Goal: Transaction & Acquisition: Book appointment/travel/reservation

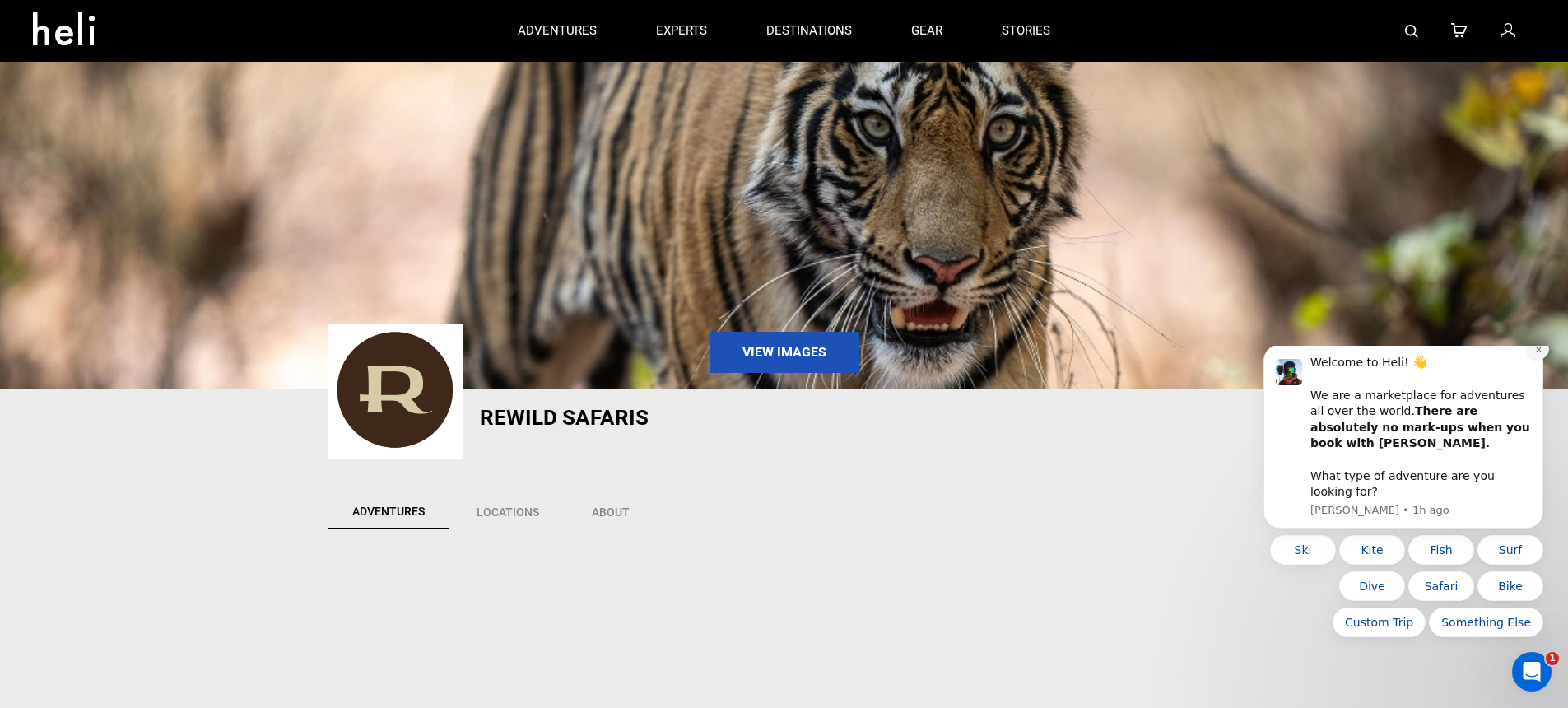
click at [1541, 360] on button "Dismiss notification" at bounding box center [1538, 349] width 21 height 21
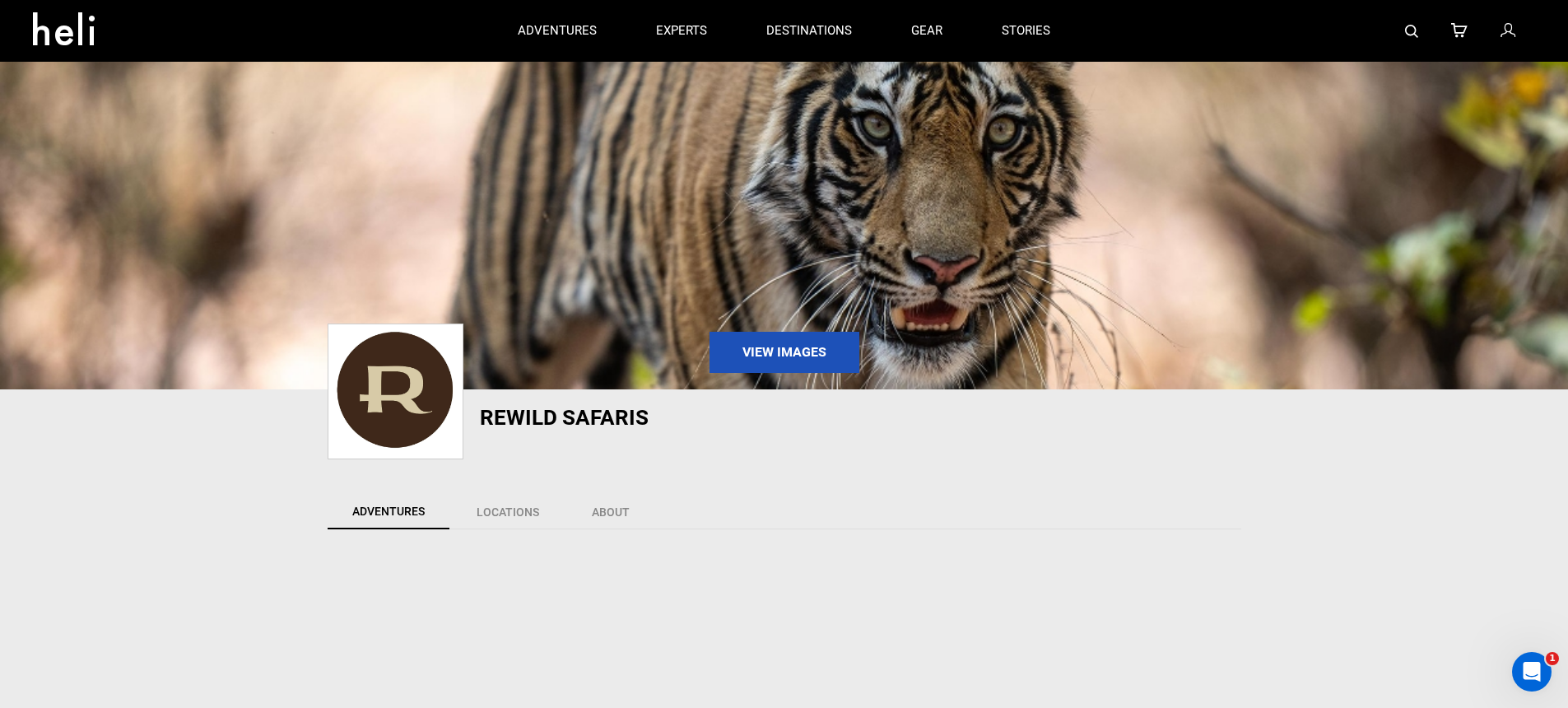
click at [1412, 35] on img at bounding box center [1411, 31] width 13 height 13
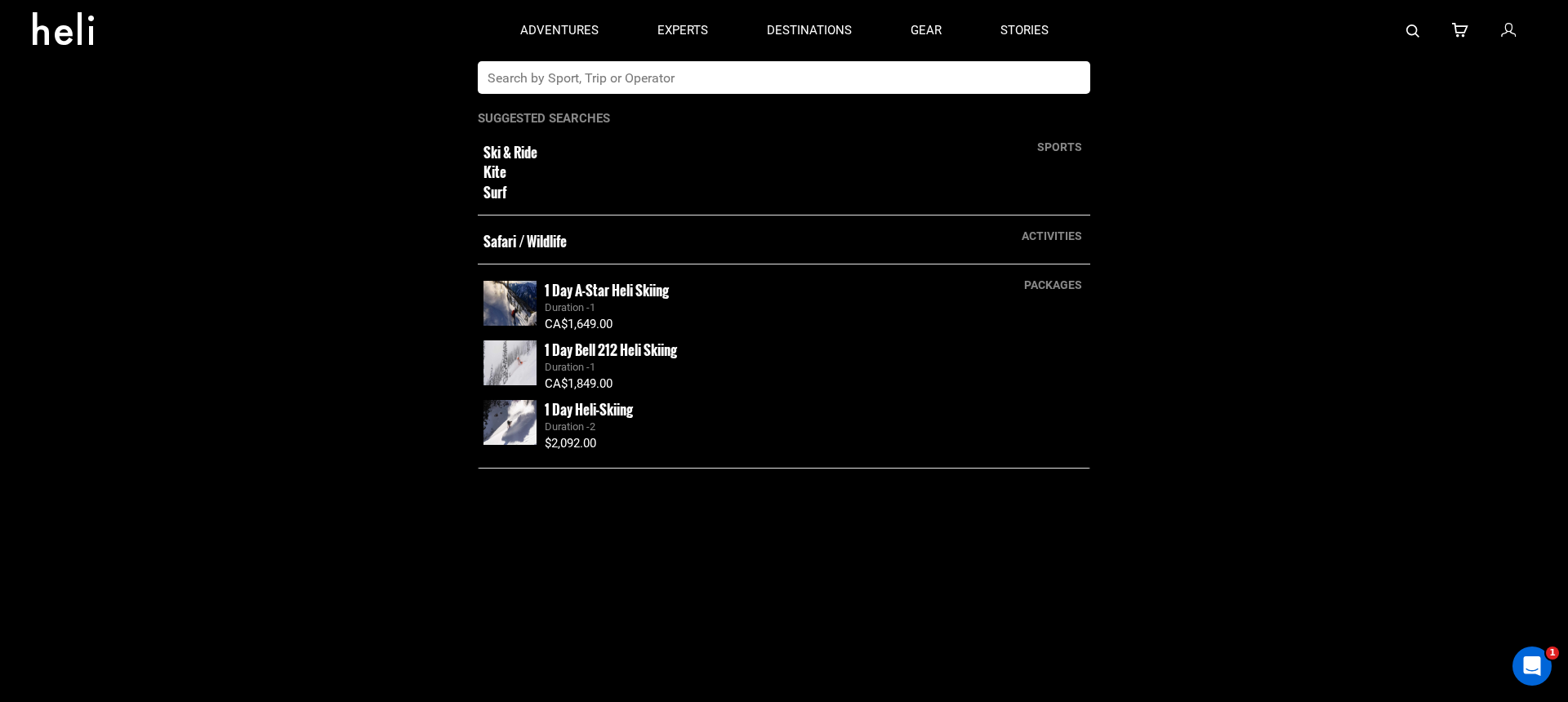
click at [853, 86] on input "text" at bounding box center [767, 77] width 579 height 33
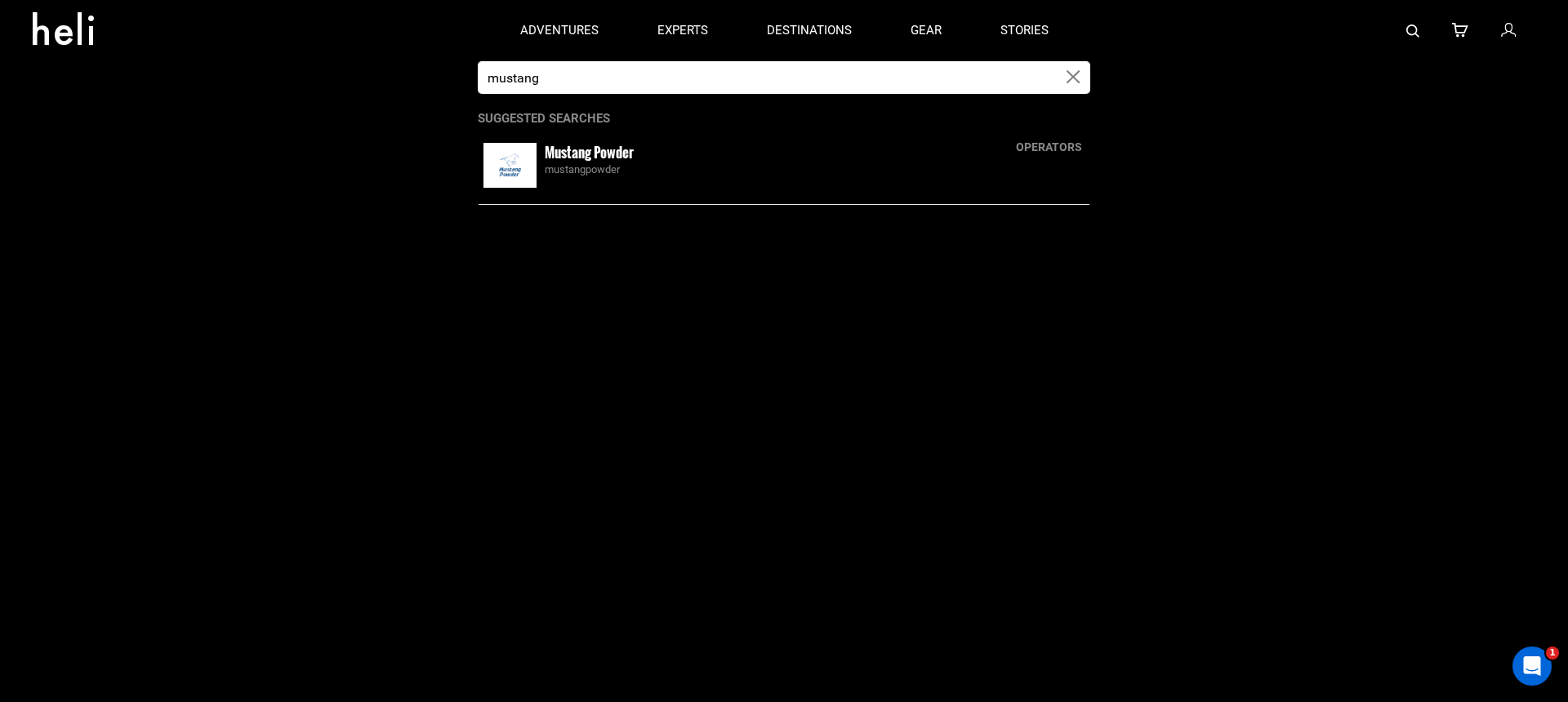
type input "mustang"
click at [534, 170] on img at bounding box center [510, 165] width 53 height 45
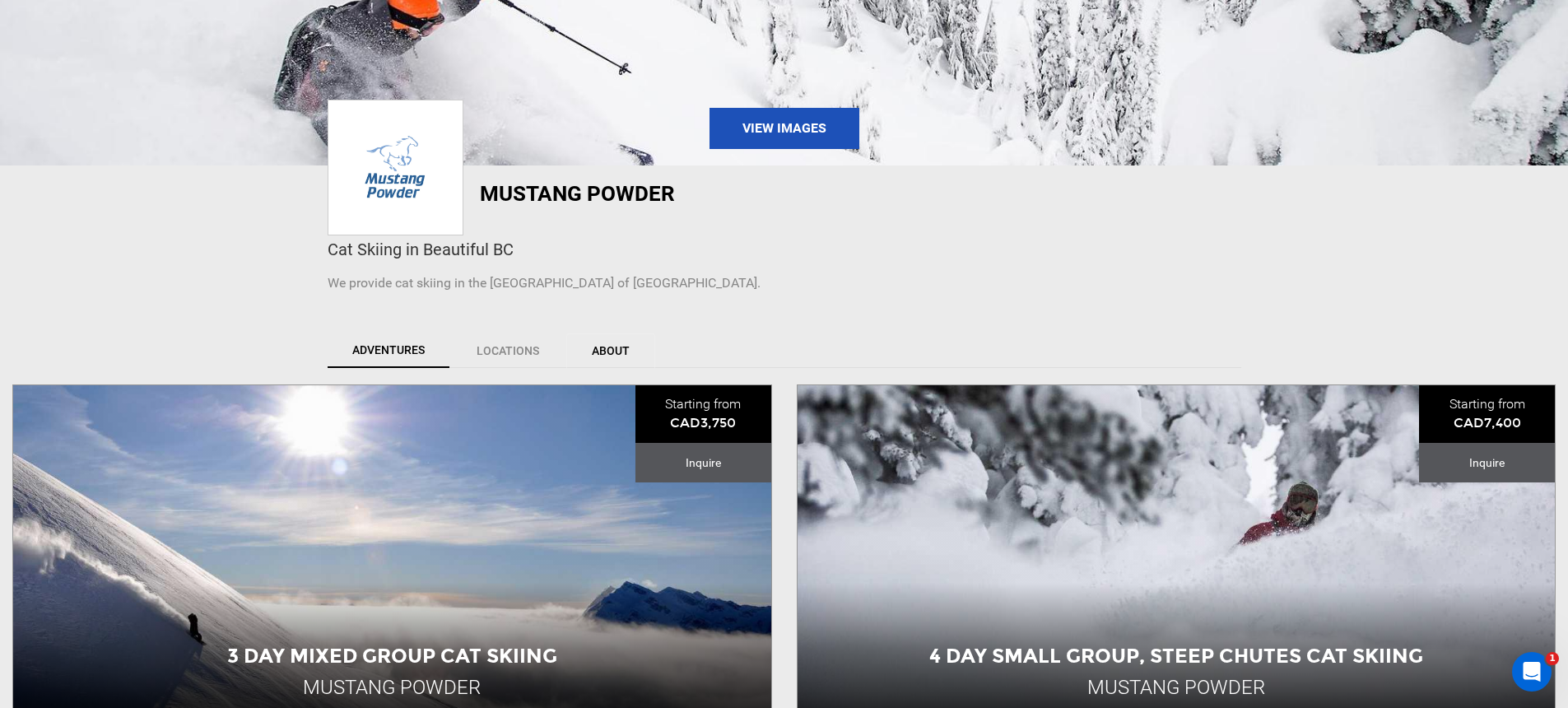
scroll to position [594, 0]
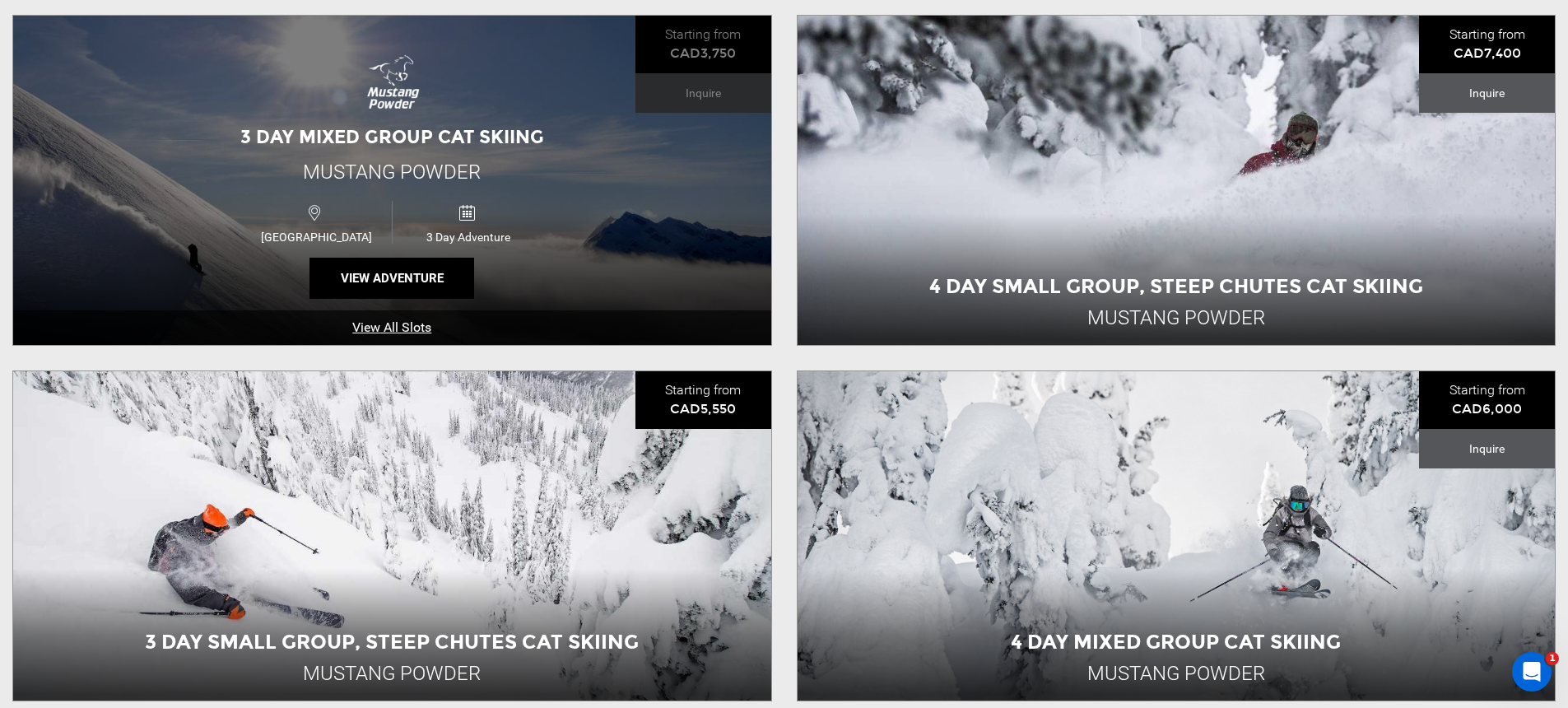
click at [605, 300] on div "3 Day Mixed Group Cat Skiing Mustang Powder [GEOGRAPHIC_DATA] 3 Day Adventure V…" at bounding box center [391, 180] width 758 height 329
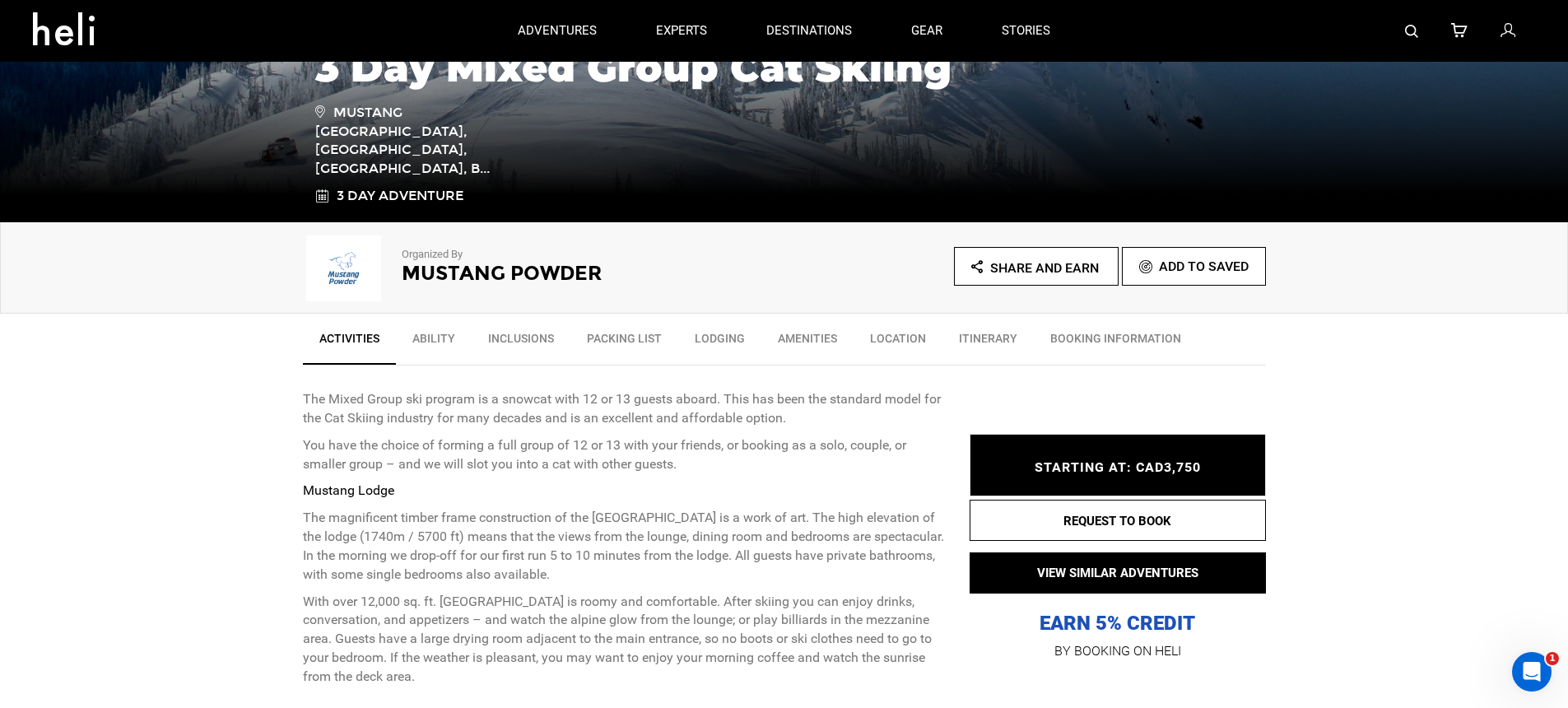
scroll to position [247, 0]
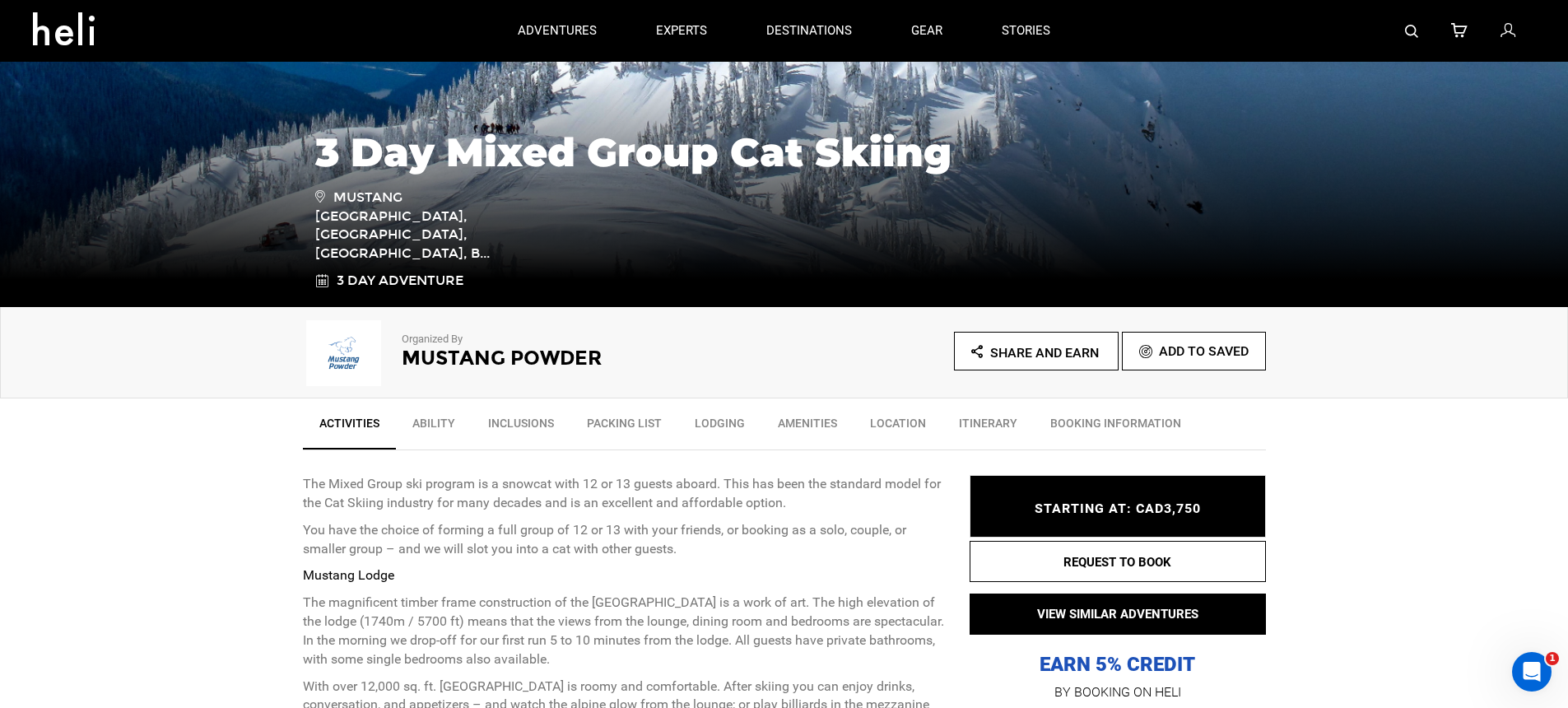
click at [348, 363] on img at bounding box center [344, 353] width 83 height 66
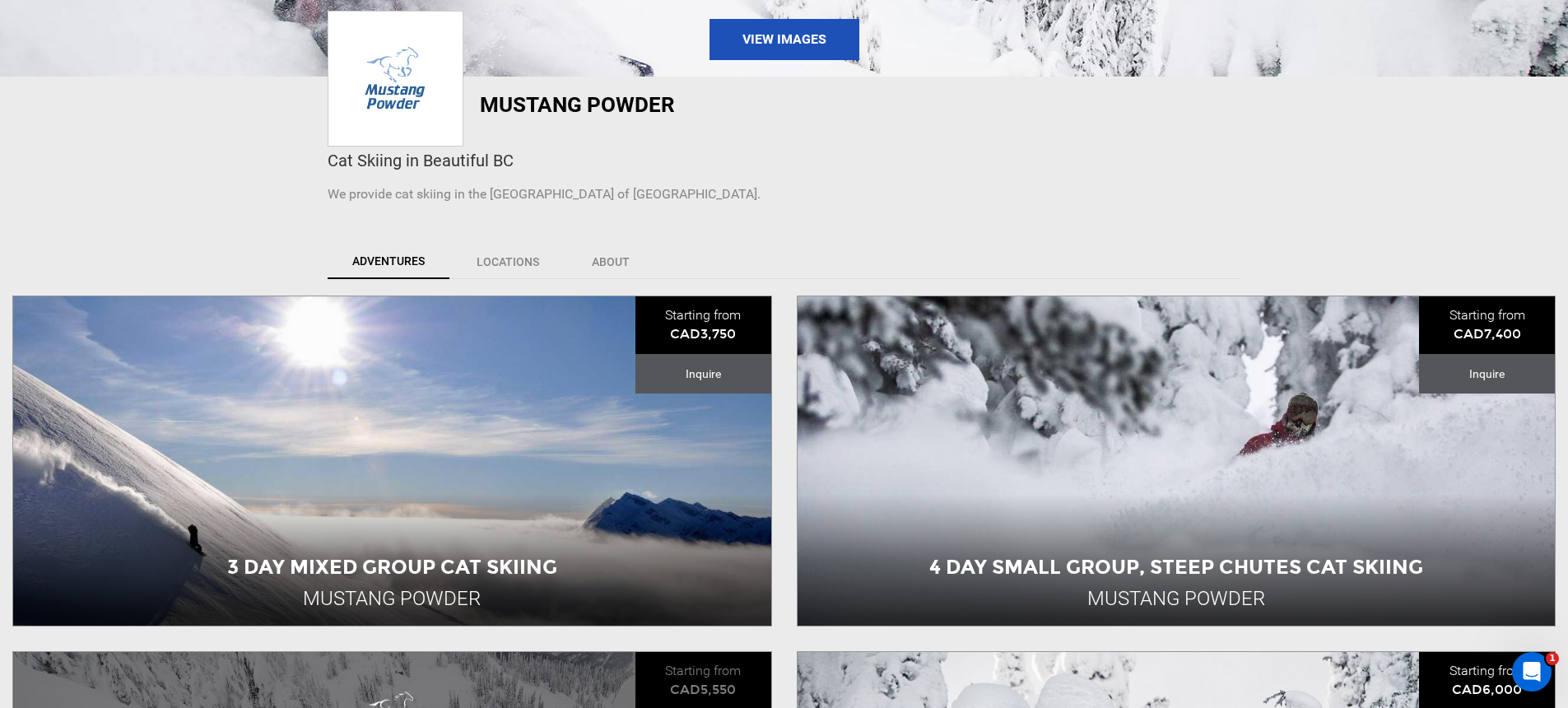
scroll to position [682, 0]
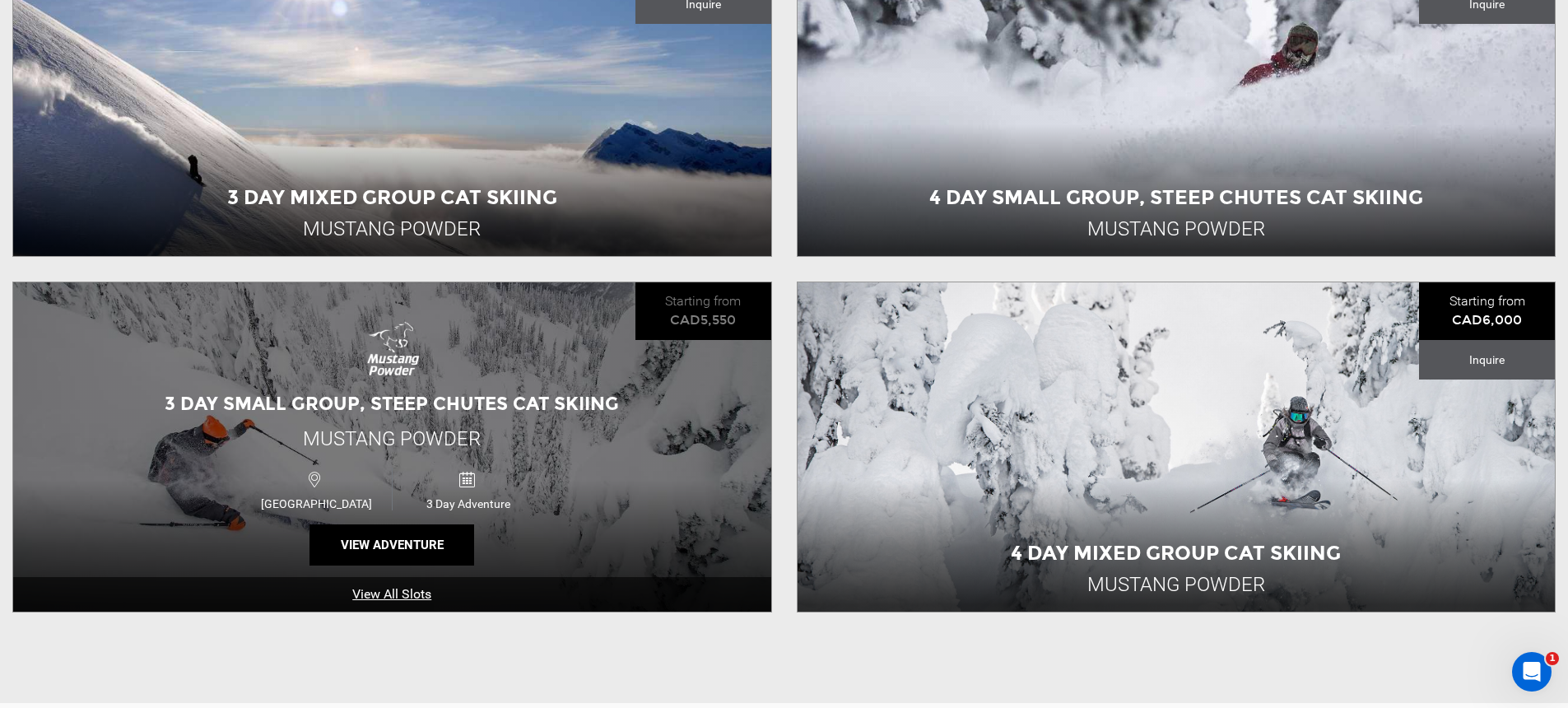
click at [505, 401] on span "3 Day Small Group, Steep Chutes Cat Skiing" at bounding box center [391, 404] width 454 height 22
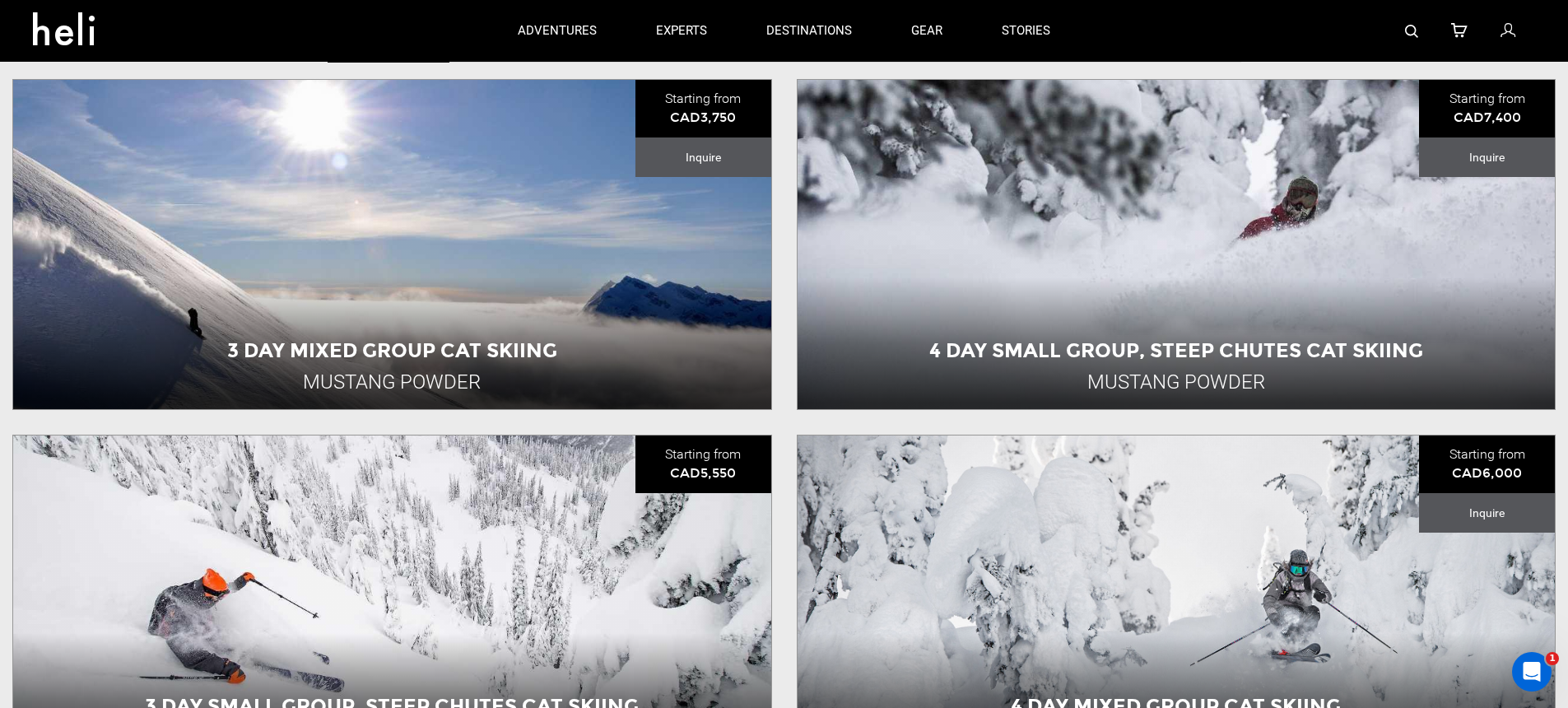
scroll to position [519, 0]
